Goal: Information Seeking & Learning: Learn about a topic

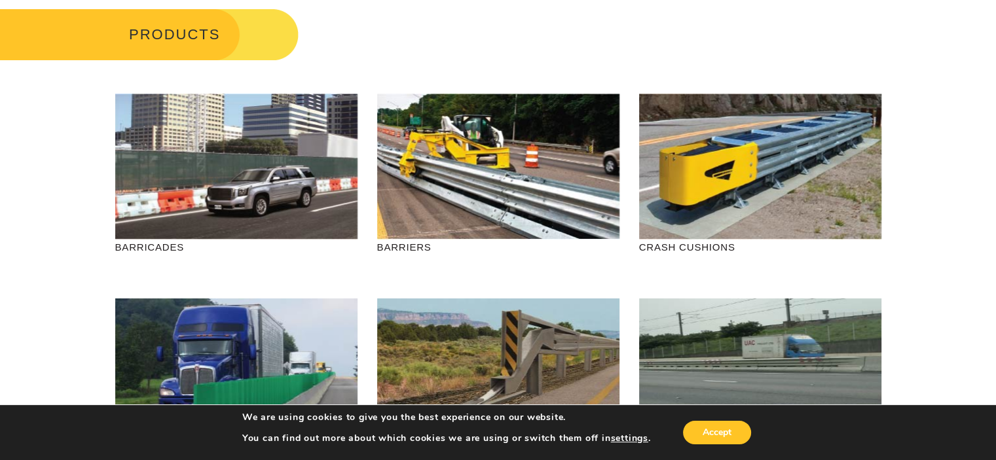
scroll to position [65, 0]
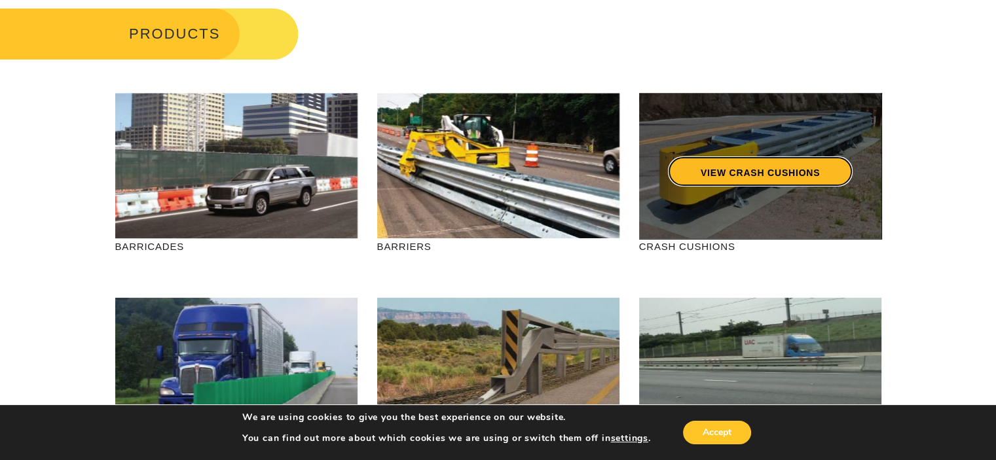
click at [728, 183] on link "VIEW CRASH CUSHIONS" at bounding box center [759, 172] width 185 height 30
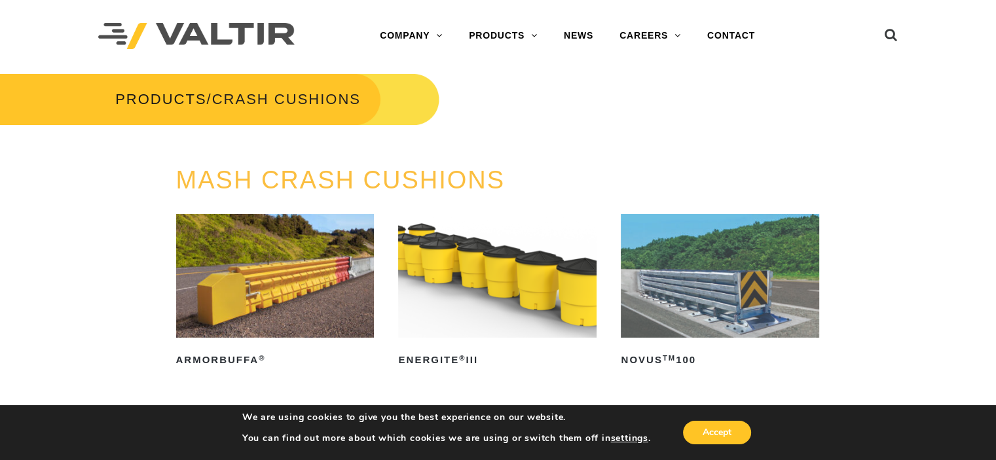
drag, startPoint x: 699, startPoint y: 280, endPoint x: 729, endPoint y: 280, distance: 29.5
click at [699, 278] on img at bounding box center [720, 276] width 198 height 124
click at [255, 284] on img at bounding box center [275, 276] width 198 height 124
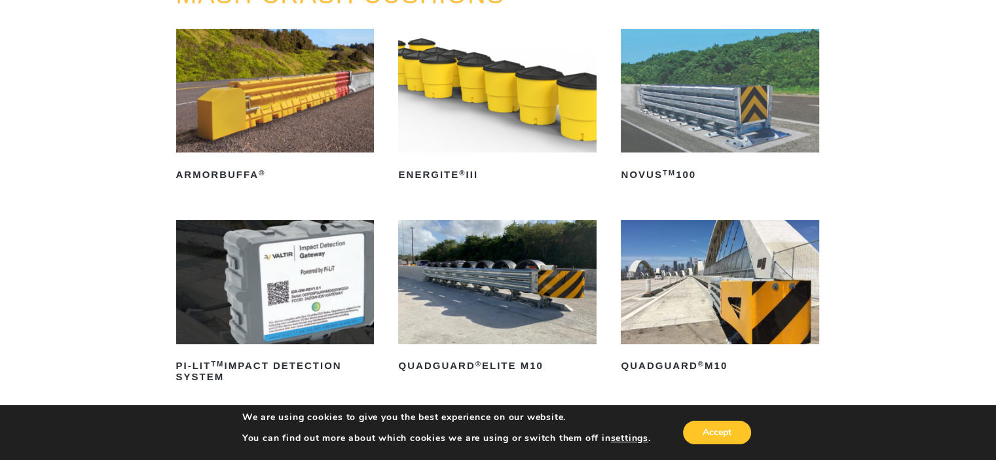
scroll to position [262, 0]
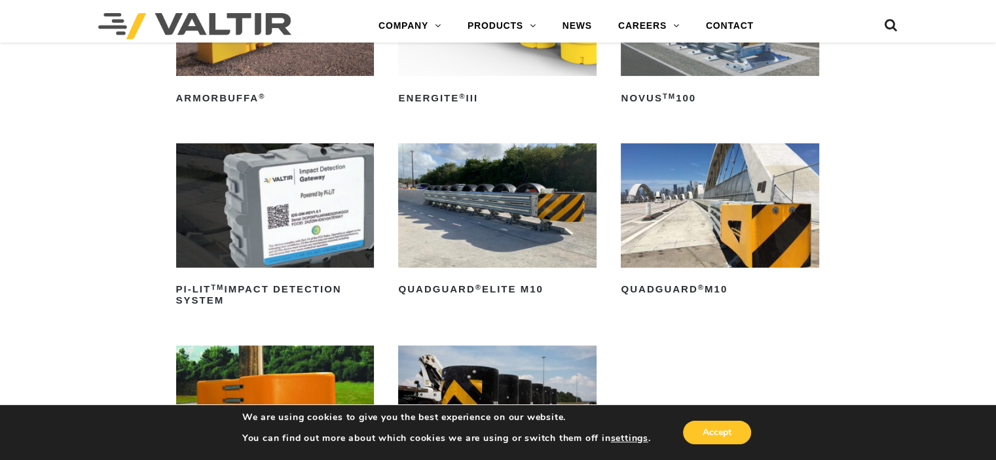
click at [500, 206] on img at bounding box center [497, 205] width 198 height 124
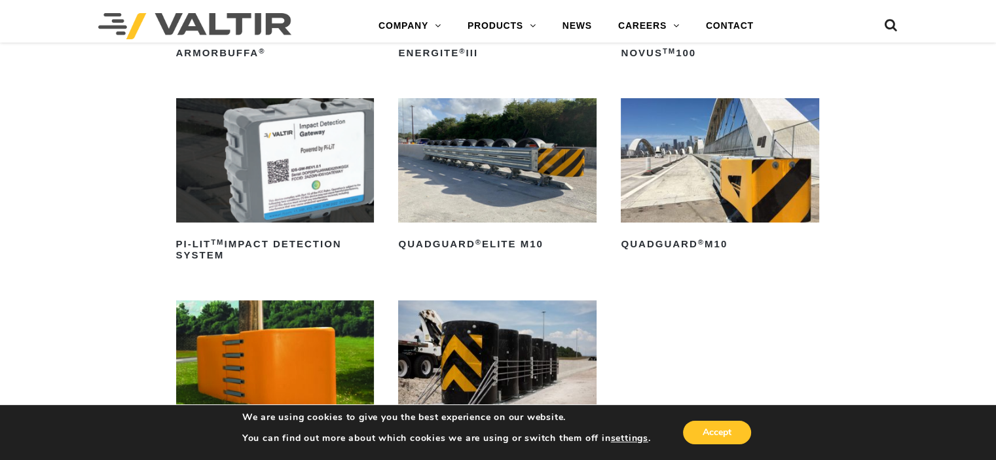
scroll to position [589, 0]
